Goal: Find specific page/section: Find specific page/section

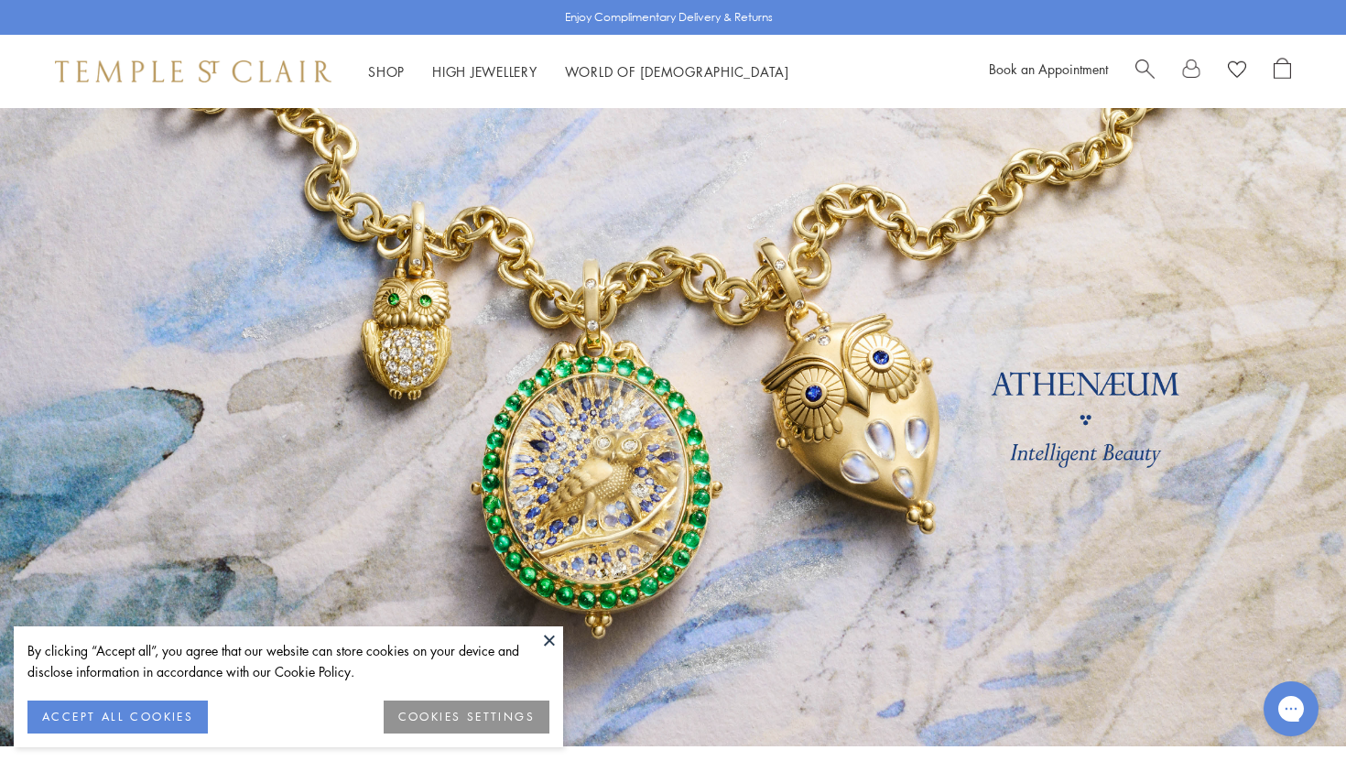
scroll to position [5, 0]
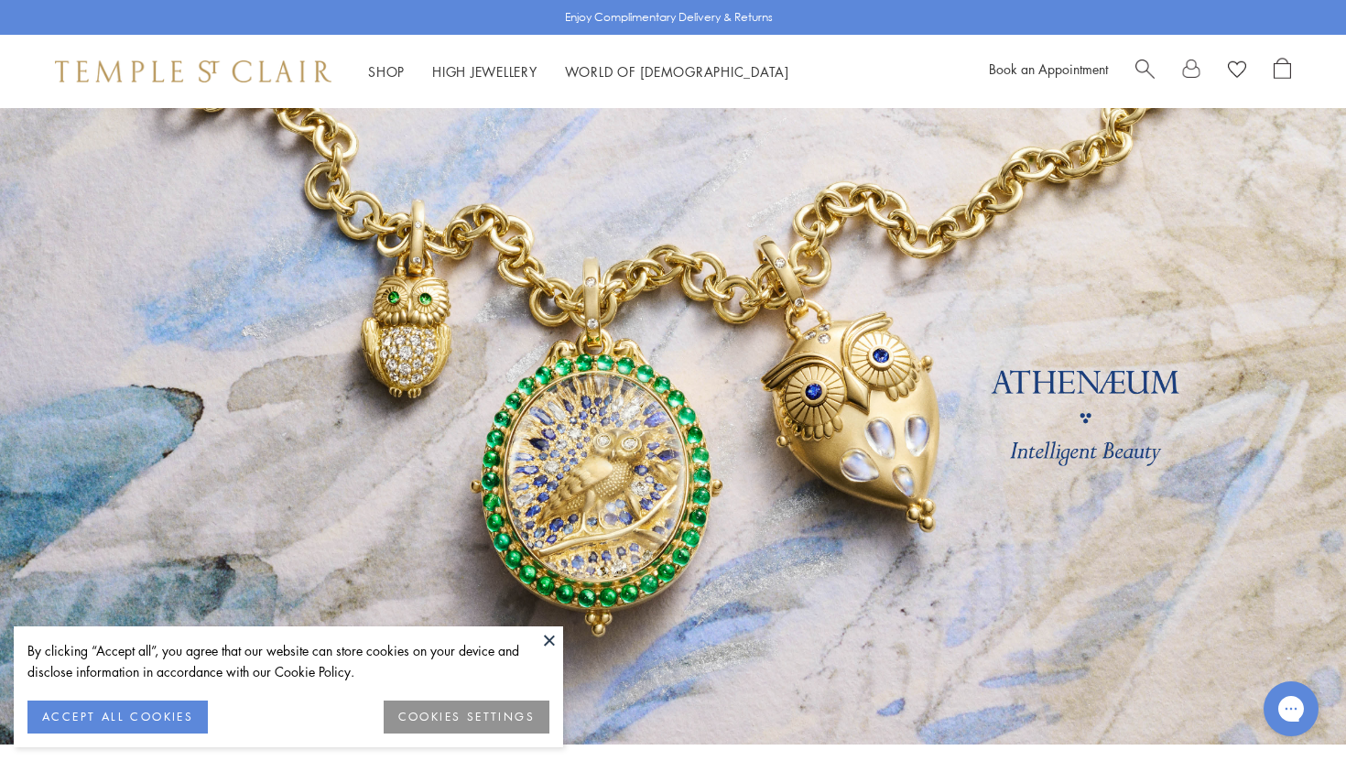
click at [549, 636] on button at bounding box center [549, 639] width 27 height 27
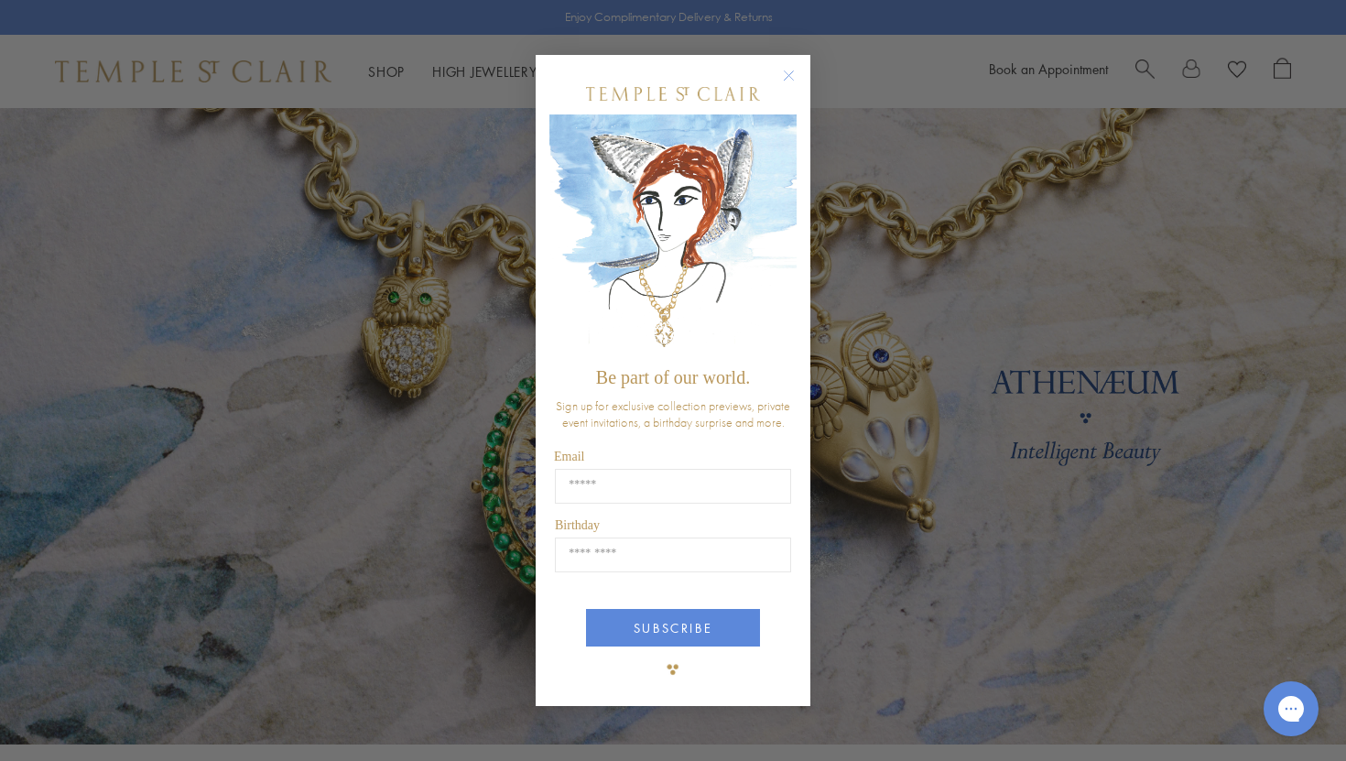
click at [790, 77] on circle "Close dialog" at bounding box center [789, 75] width 22 height 22
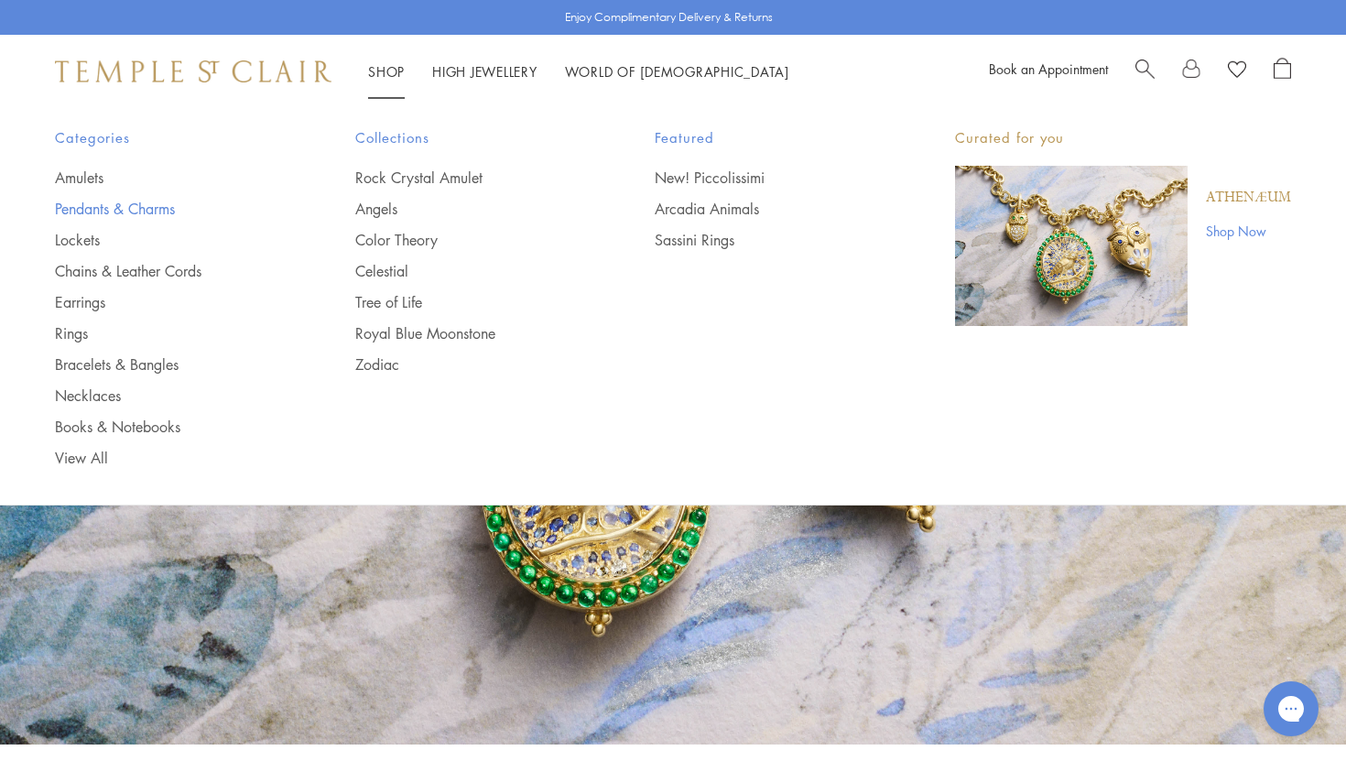
click at [128, 207] on link "Pendants & Charms" at bounding box center [168, 209] width 227 height 20
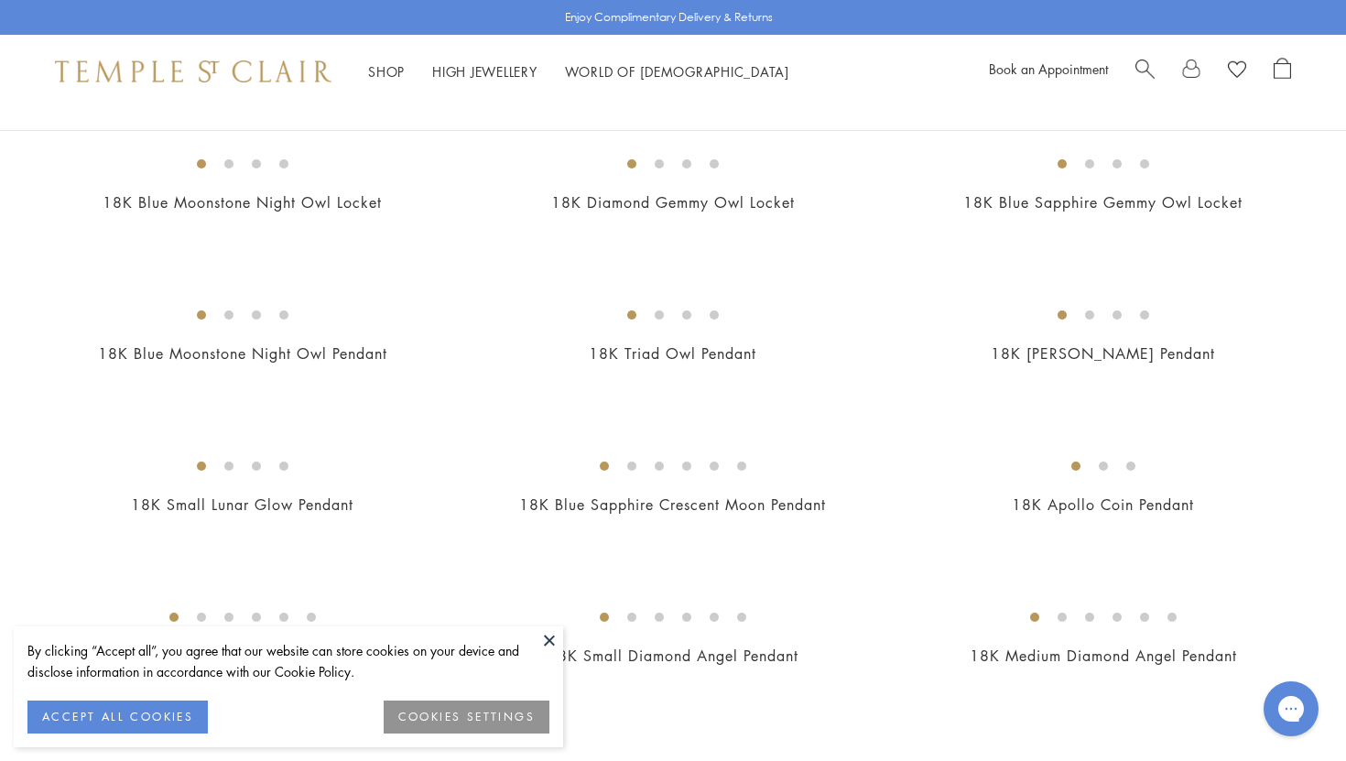
scroll to position [345, 0]
click at [555, 637] on button at bounding box center [549, 639] width 27 height 27
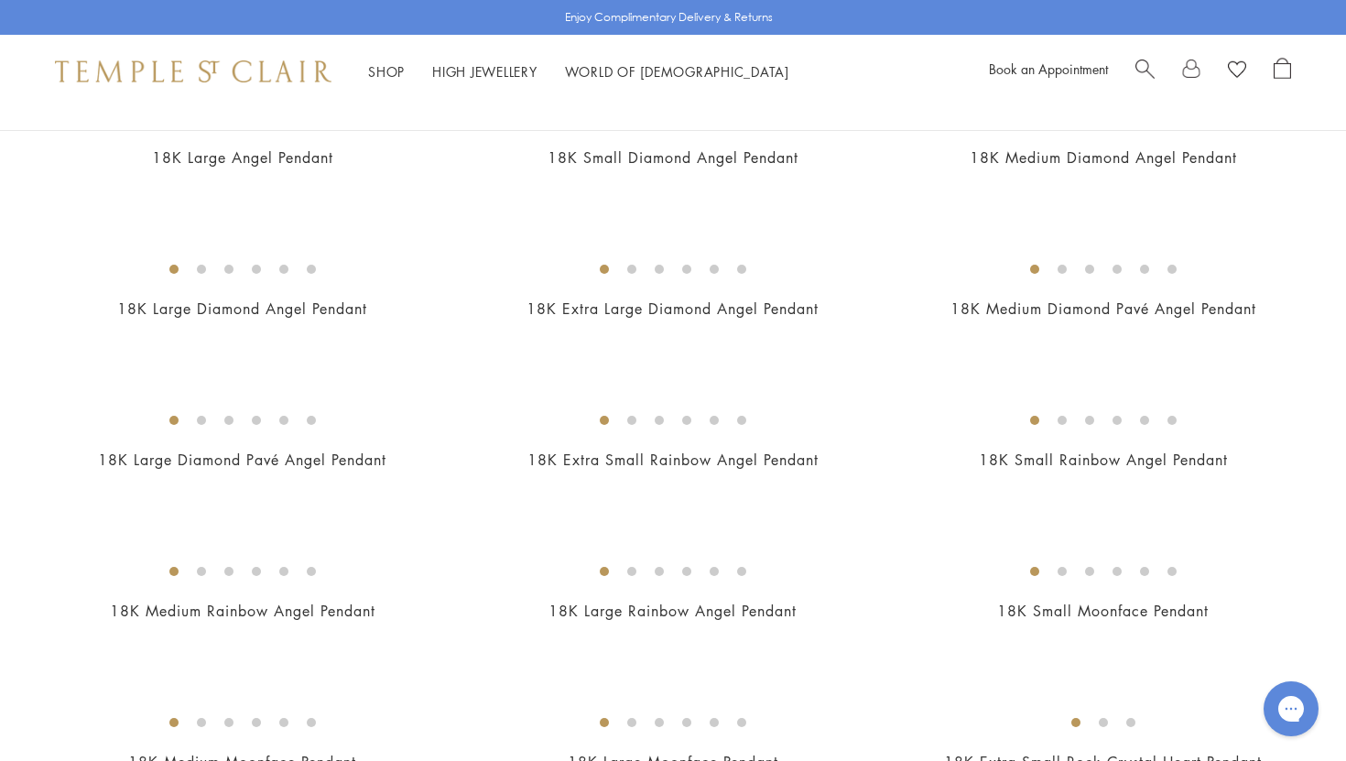
scroll to position [0, 0]
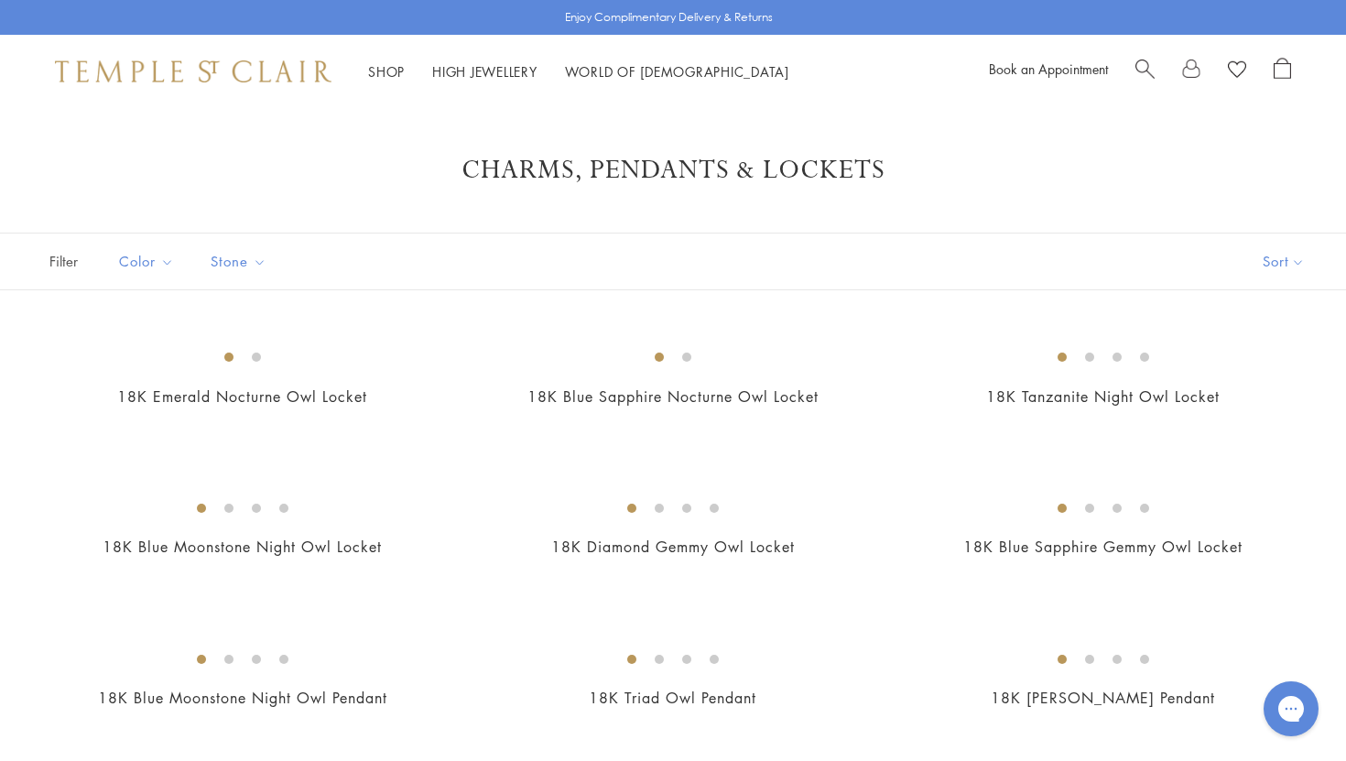
click at [1145, 66] on span "Search" at bounding box center [1144, 67] width 19 height 19
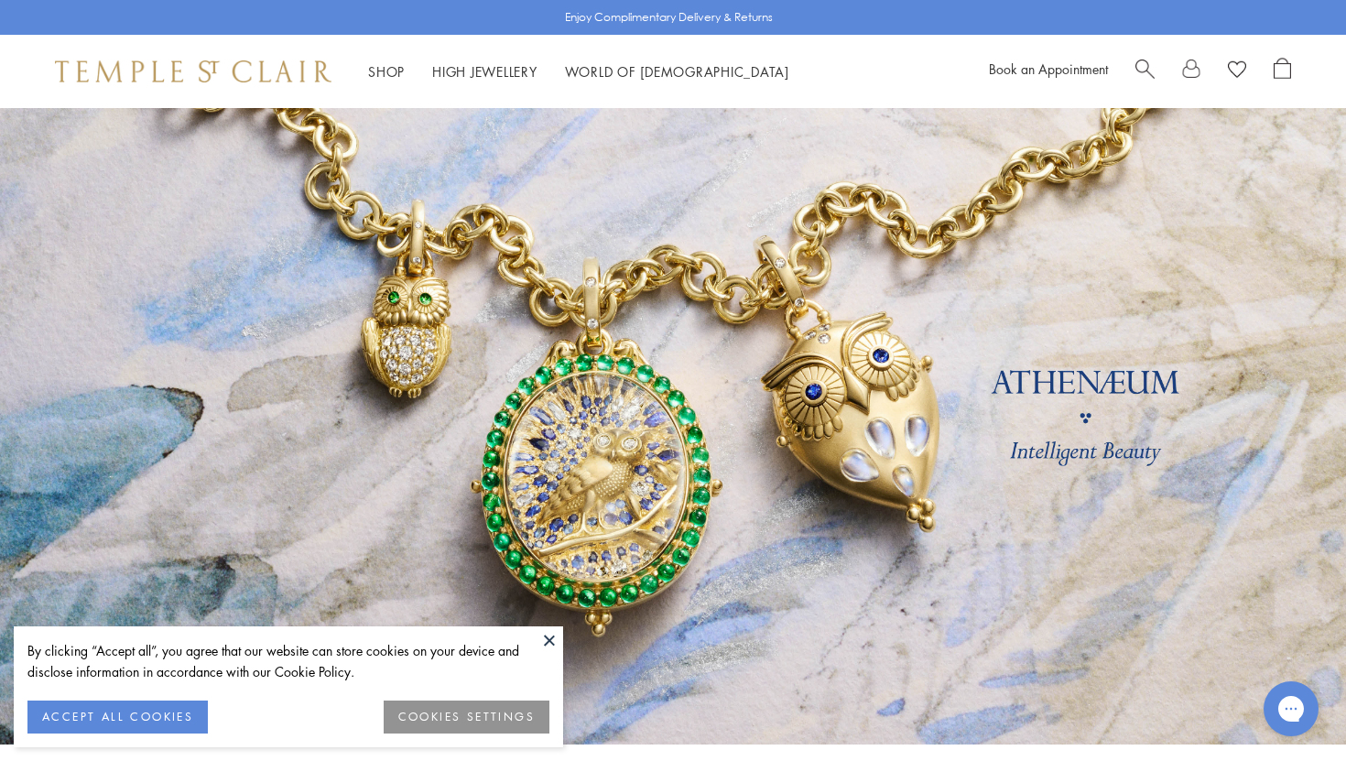
scroll to position [5, 0]
click at [548, 640] on button at bounding box center [549, 639] width 27 height 27
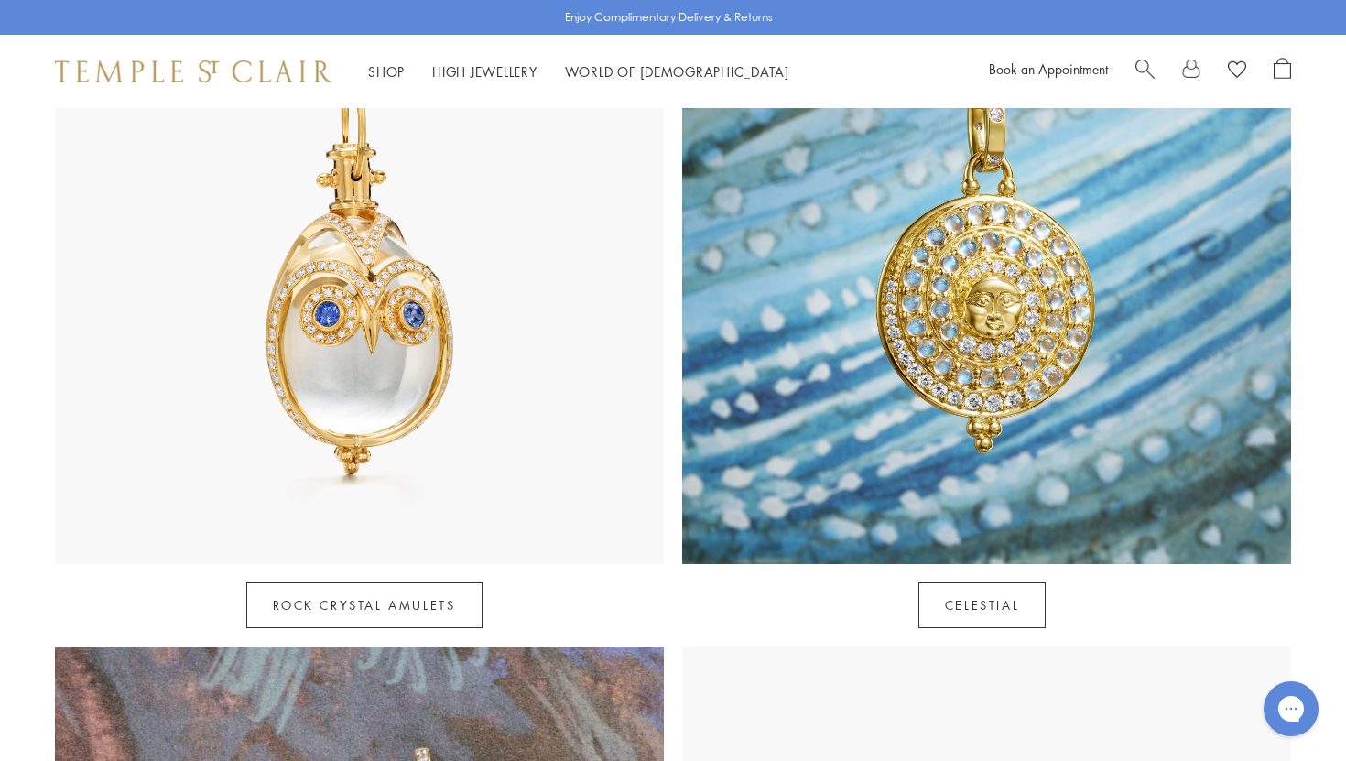
scroll to position [1084, 0]
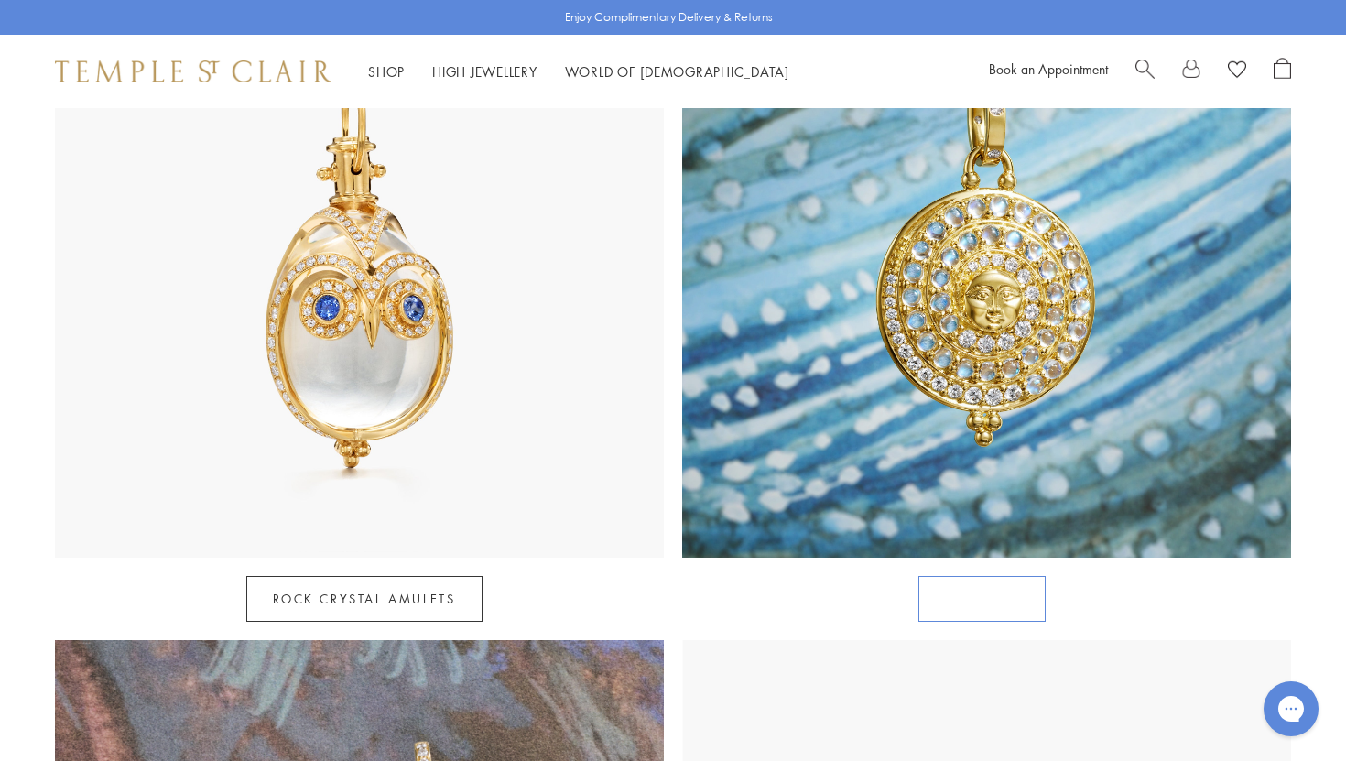
click at [999, 576] on link "Celestial" at bounding box center [981, 599] width 127 height 46
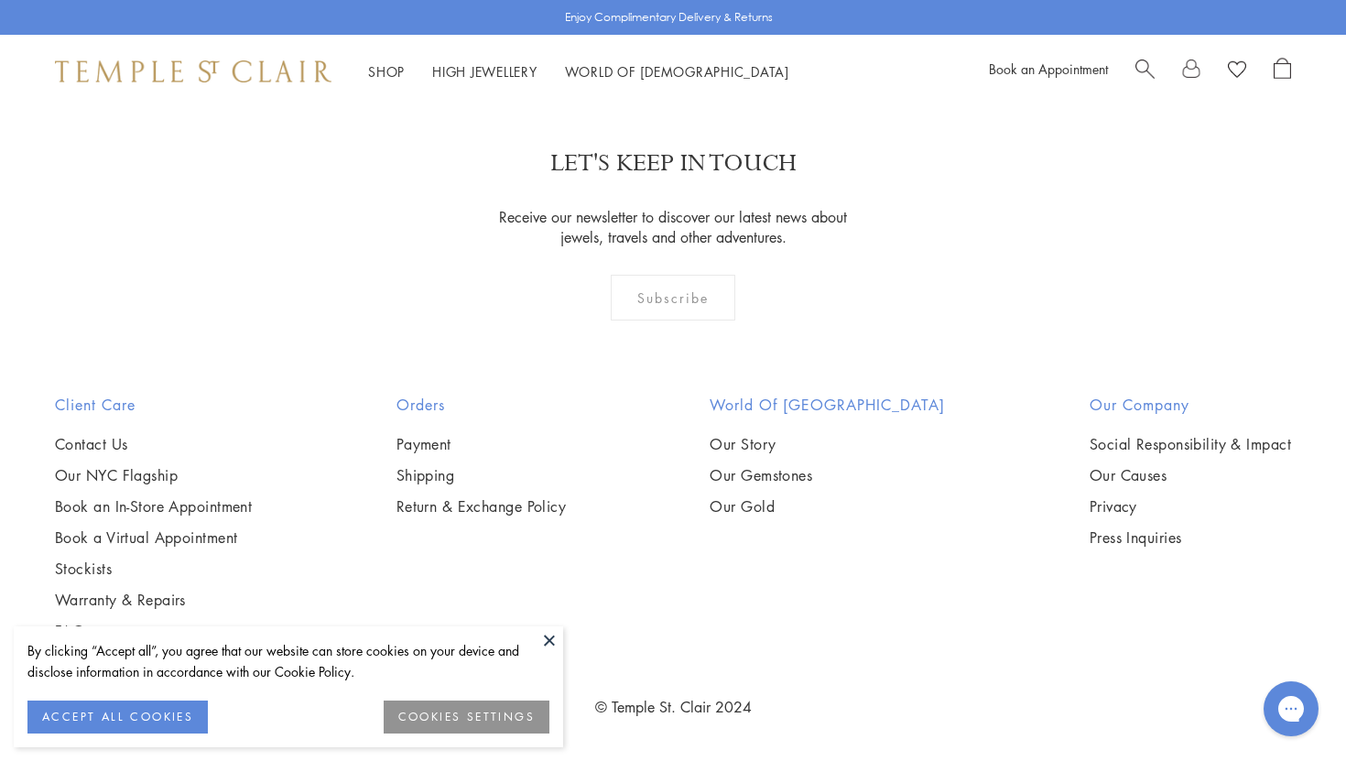
scroll to position [5295, 0]
click at [548, 635] on button at bounding box center [549, 639] width 27 height 27
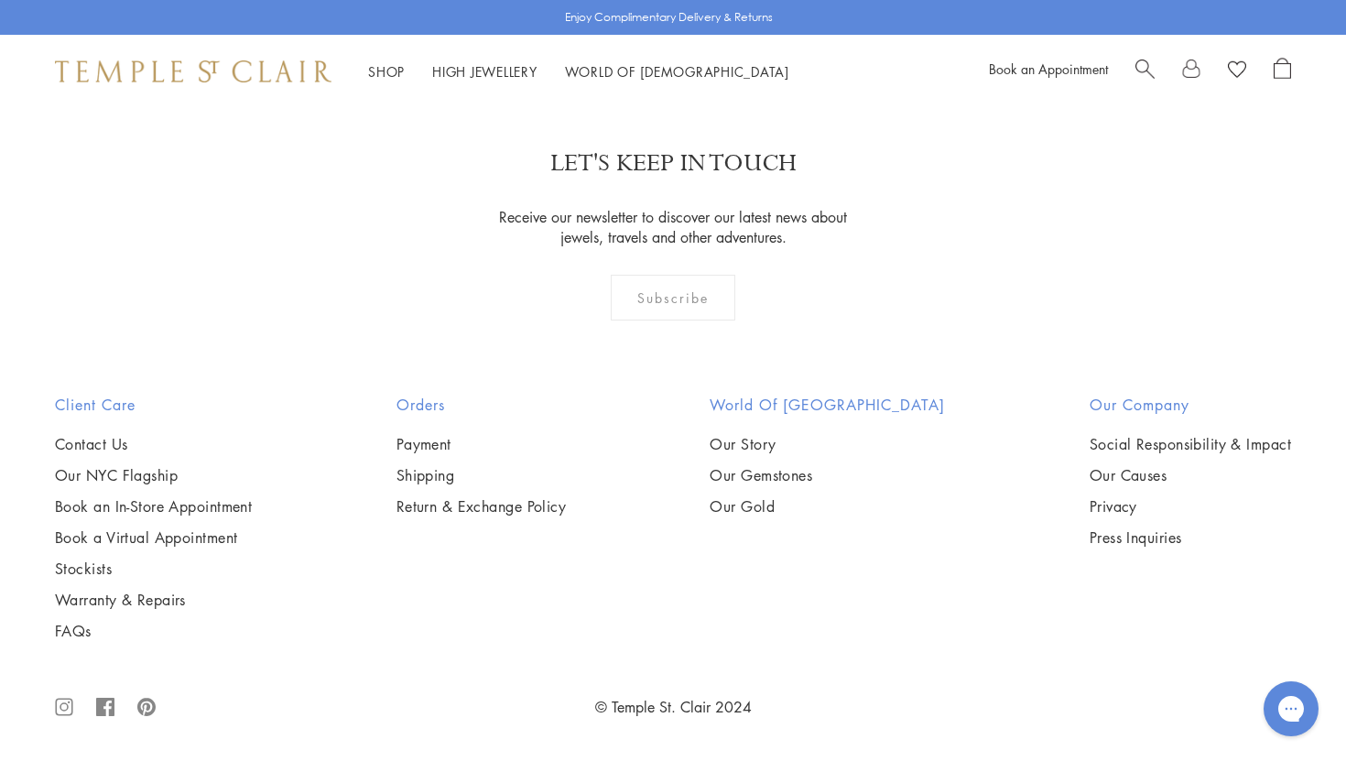
scroll to position [7548, 0]
